Goal: Information Seeking & Learning: Learn about a topic

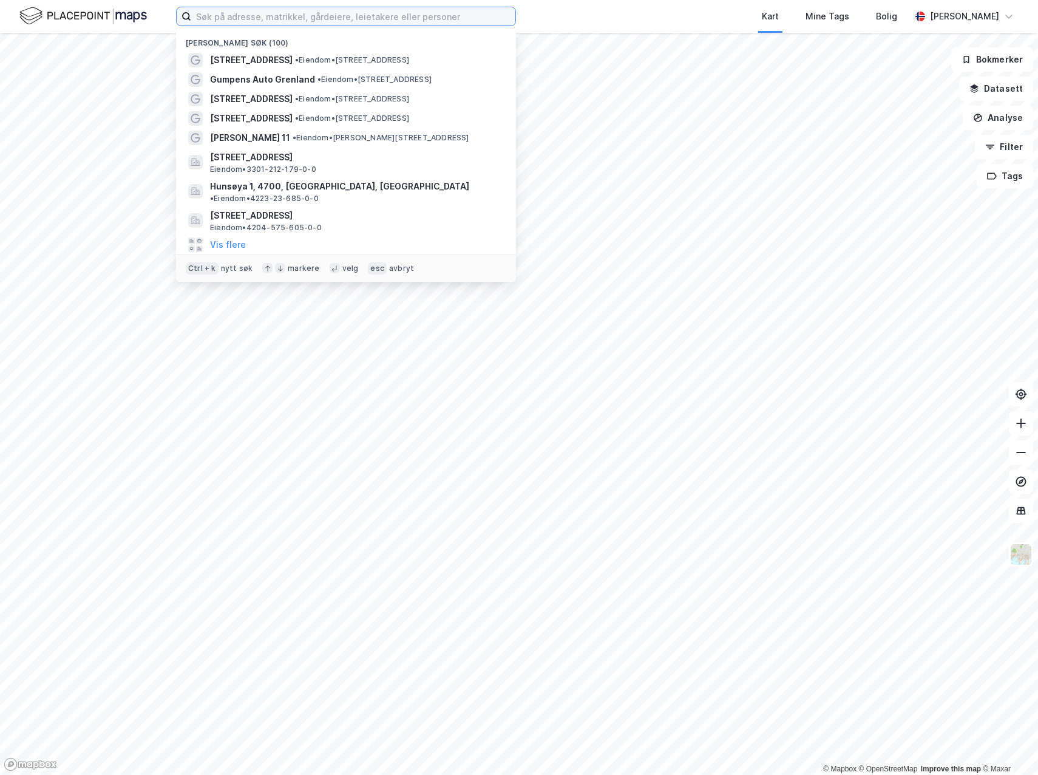
click at [328, 23] on input at bounding box center [353, 16] width 324 height 18
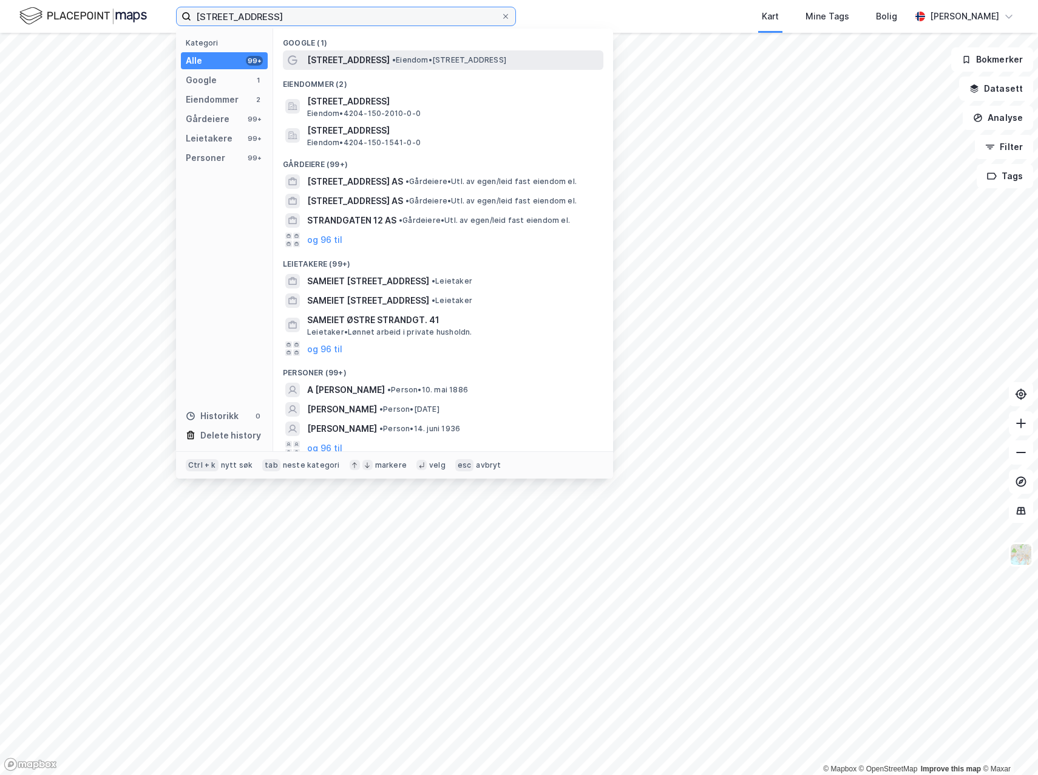
type input "[STREET_ADDRESS]"
click at [339, 58] on span "[STREET_ADDRESS]" at bounding box center [348, 60] width 83 height 15
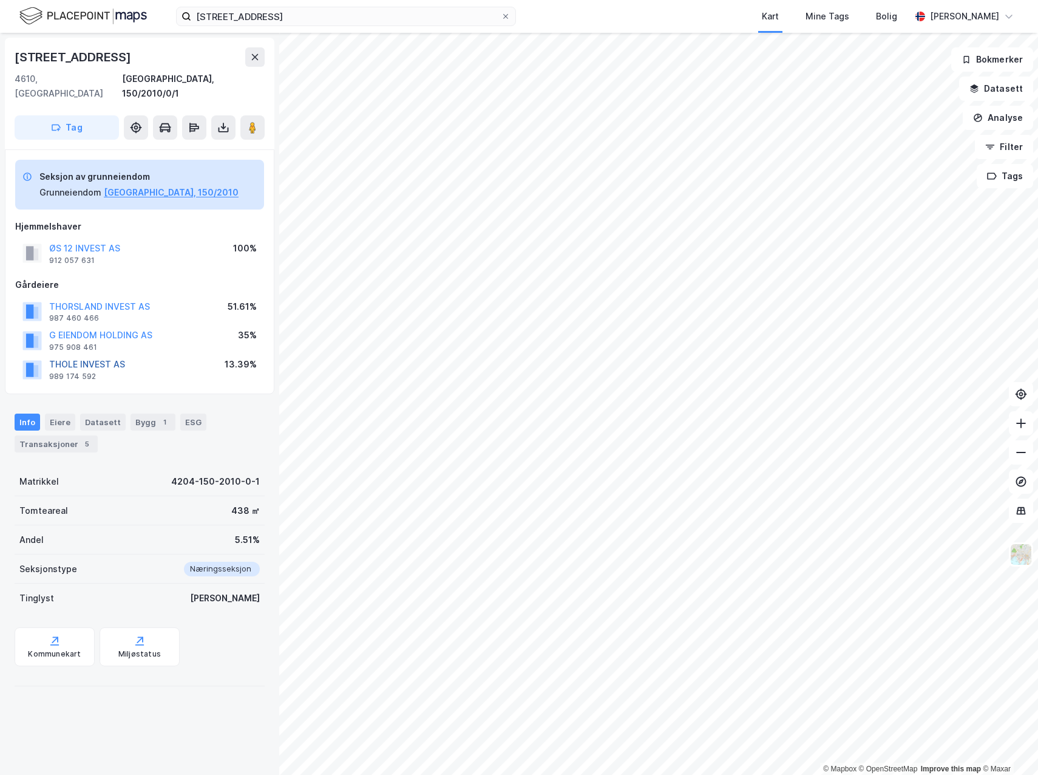
click at [0, 0] on button "THOLE INVEST AS" at bounding box center [0, 0] width 0 height 0
